Goal: Navigation & Orientation: Find specific page/section

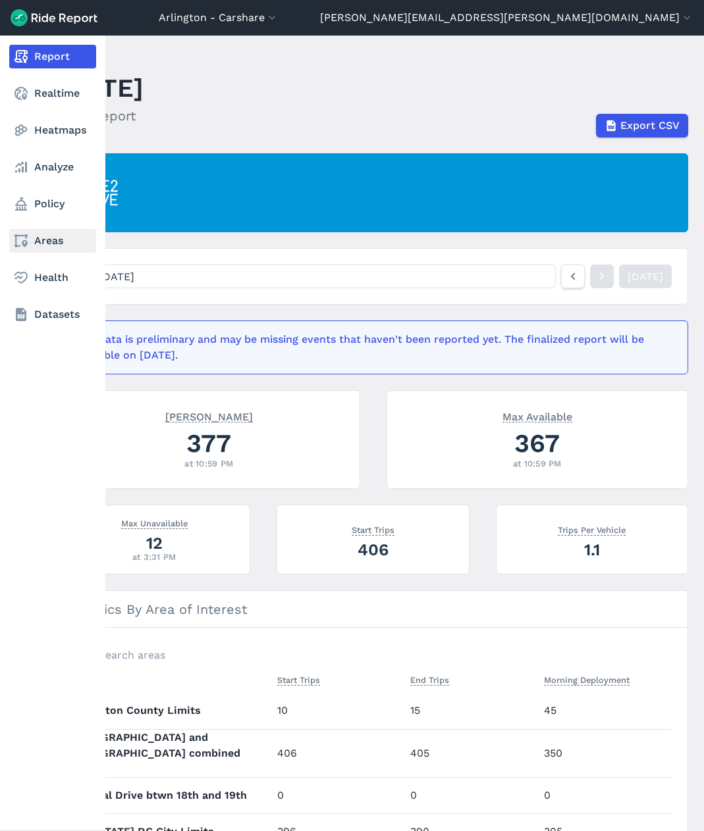
click at [51, 230] on link "Areas" at bounding box center [52, 241] width 87 height 24
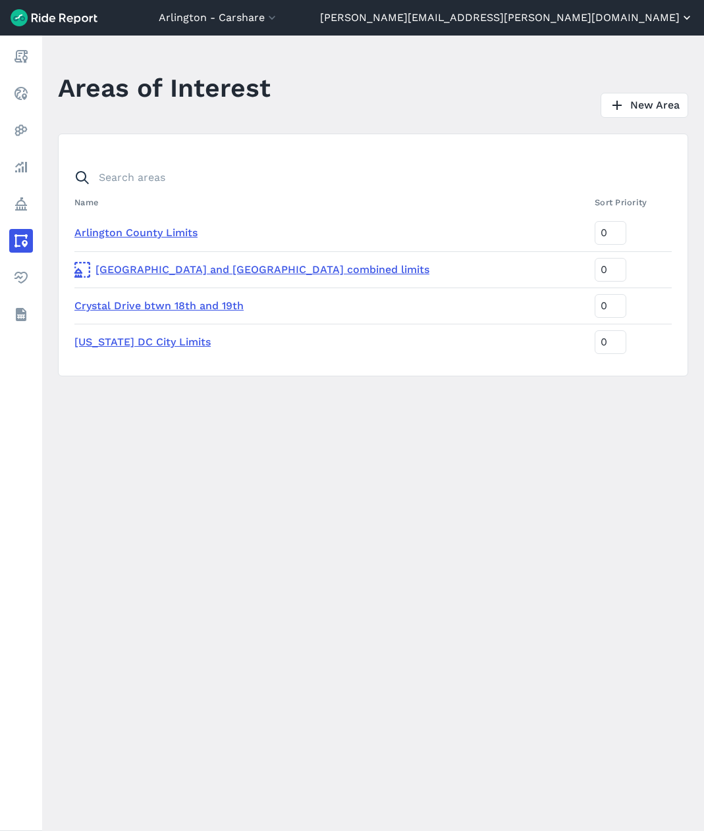
click at [469, 17] on button "[PERSON_NAME][EMAIL_ADDRESS][PERSON_NAME][DOMAIN_NAME]" at bounding box center [506, 18] width 373 height 16
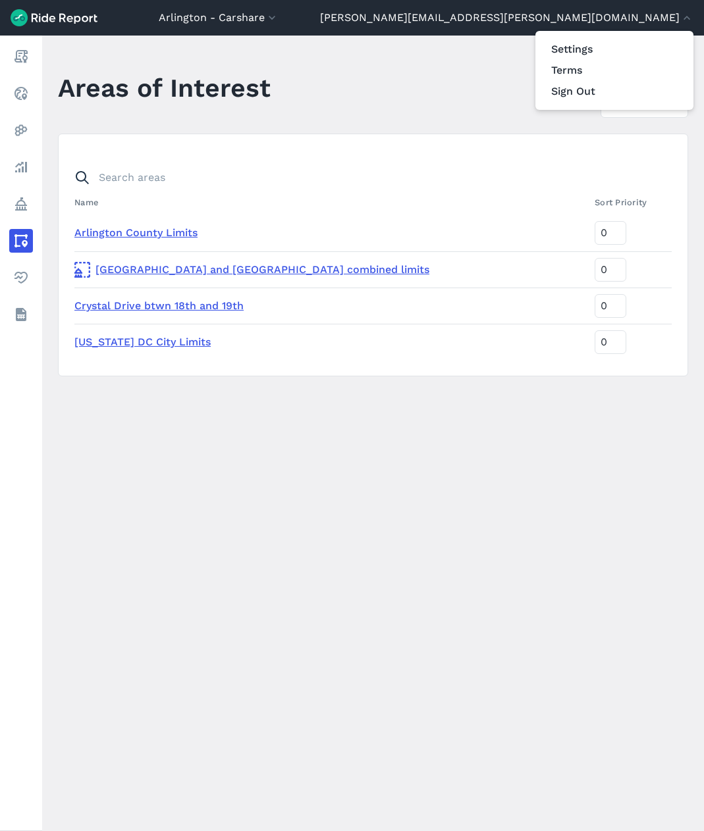
click at [355, 20] on div at bounding box center [352, 415] width 704 height 831
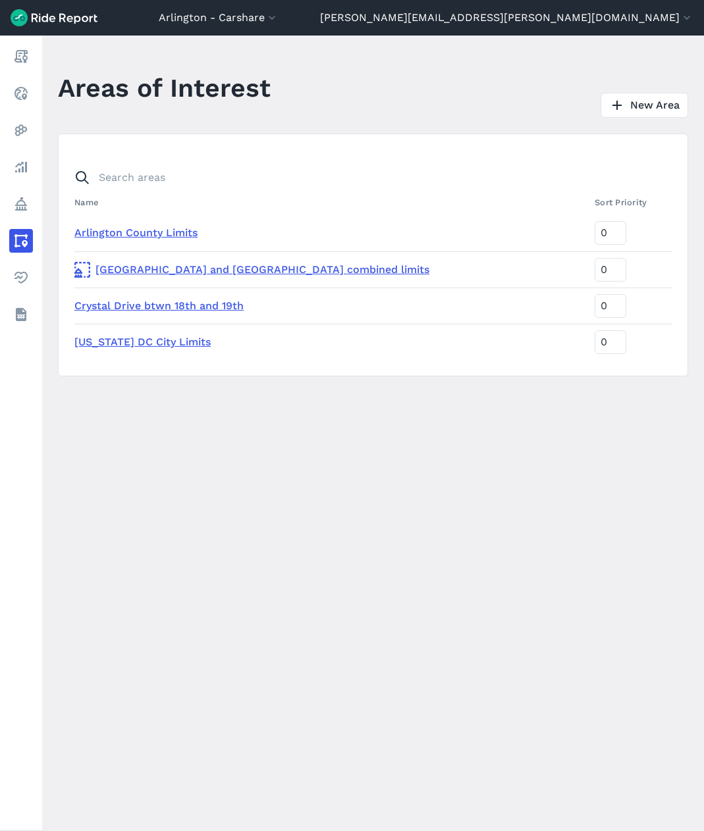
click at [361, 3] on header "[GEOGRAPHIC_DATA] - [GEOGRAPHIC_DATA] [GEOGRAPHIC_DATA] - All Micromobility [GE…" at bounding box center [352, 18] width 704 height 36
click at [278, 14] on button "Arlington - Carshare" at bounding box center [219, 18] width 120 height 16
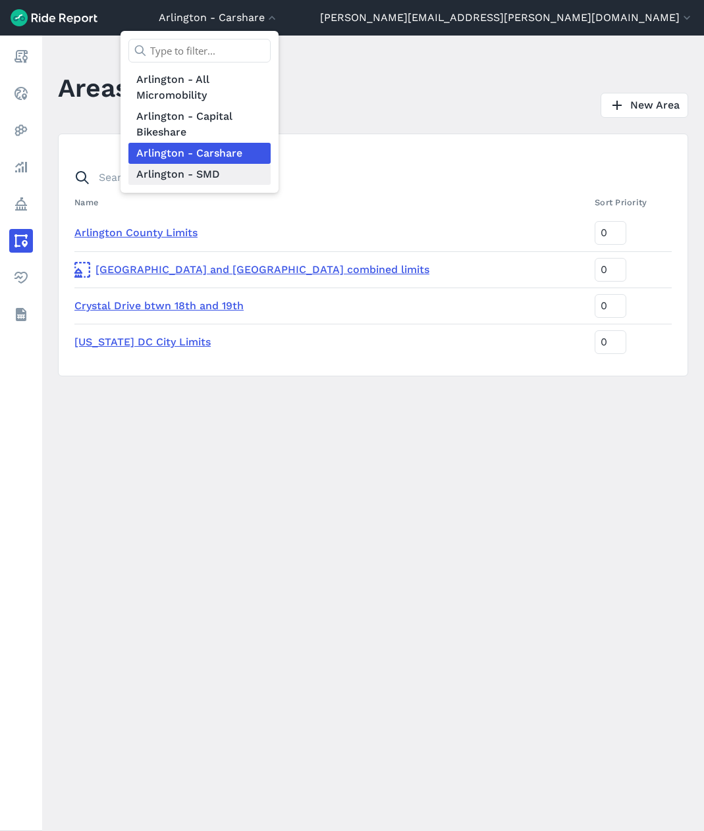
click at [271, 178] on link "Arlington - SMD" at bounding box center [199, 174] width 142 height 21
